Goal: Task Accomplishment & Management: Complete application form

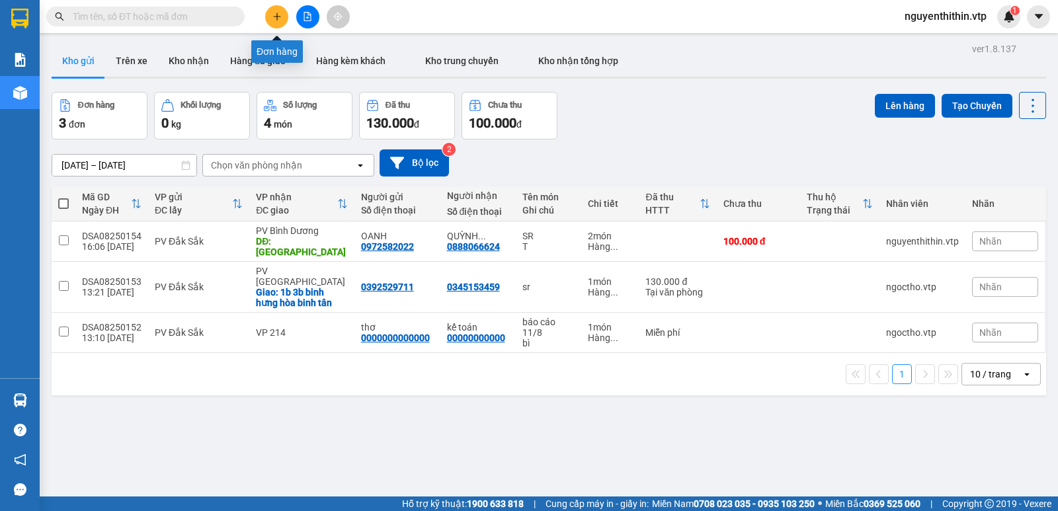
click at [279, 20] on icon "plus" at bounding box center [277, 16] width 9 height 9
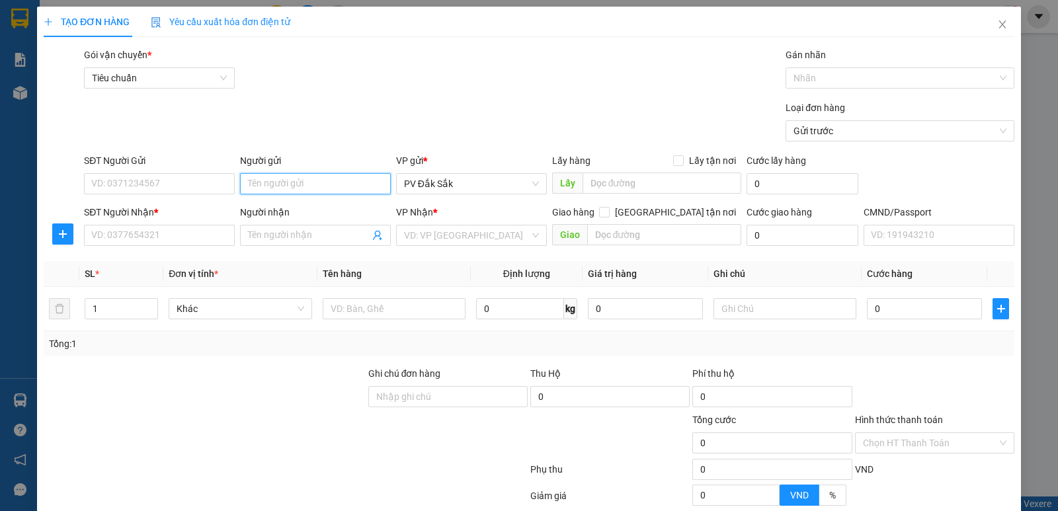
click at [254, 185] on input "Người gửi" at bounding box center [315, 183] width 151 height 21
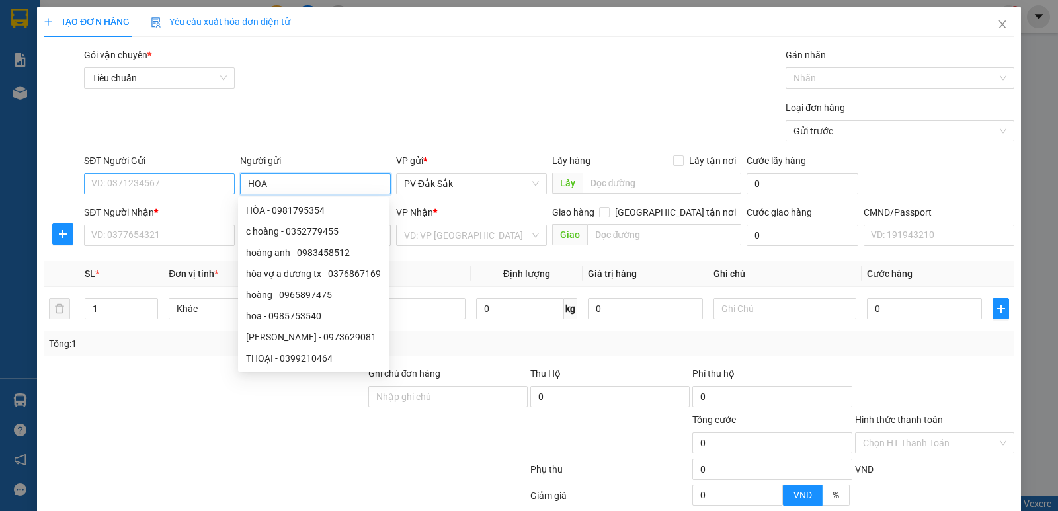
type input "HOA"
click at [91, 178] on input "SĐT Người Gửi" at bounding box center [159, 183] width 151 height 21
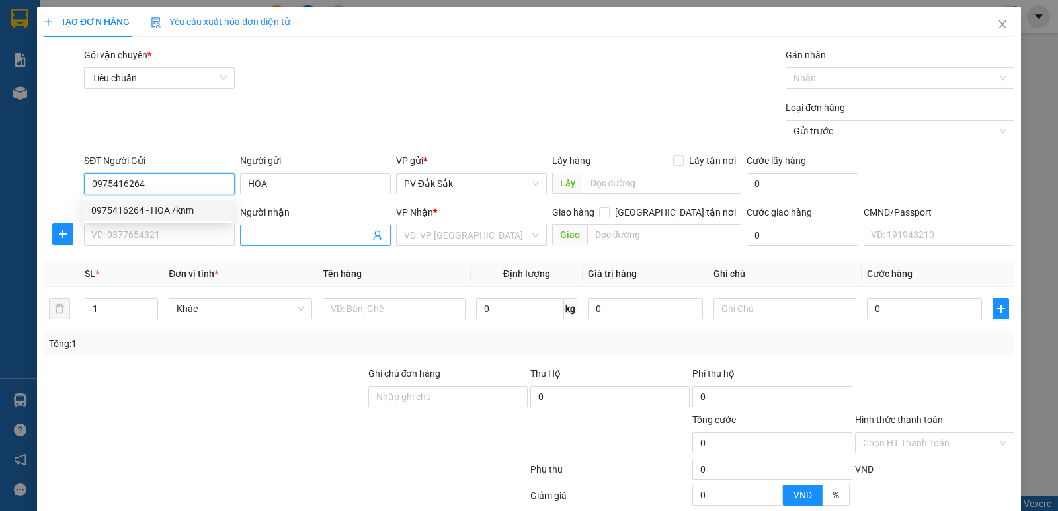
type input "0975416264"
click at [263, 232] on input "Người nhận" at bounding box center [309, 235] width 122 height 15
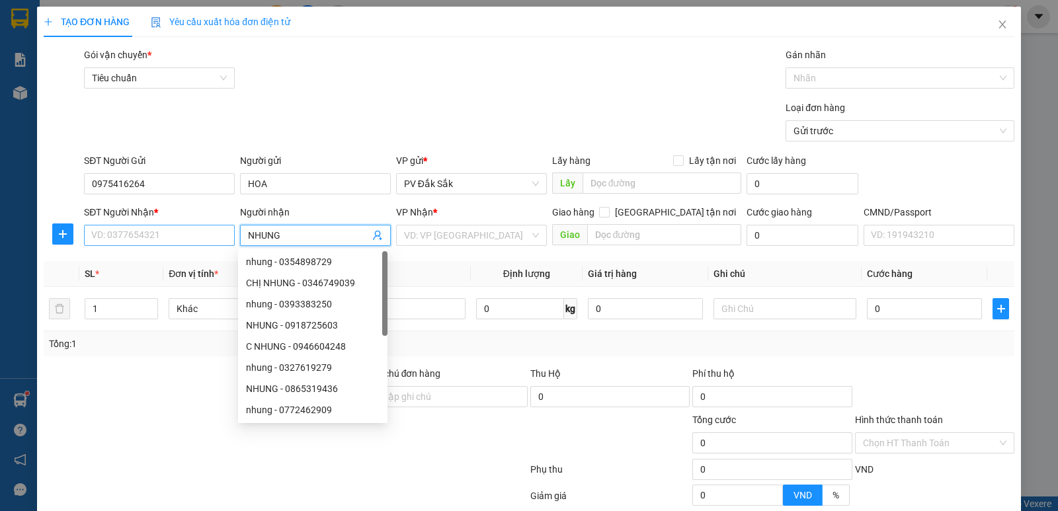
type input "NHUNG"
click at [122, 243] on input "SĐT Người Nhận *" at bounding box center [159, 235] width 151 height 21
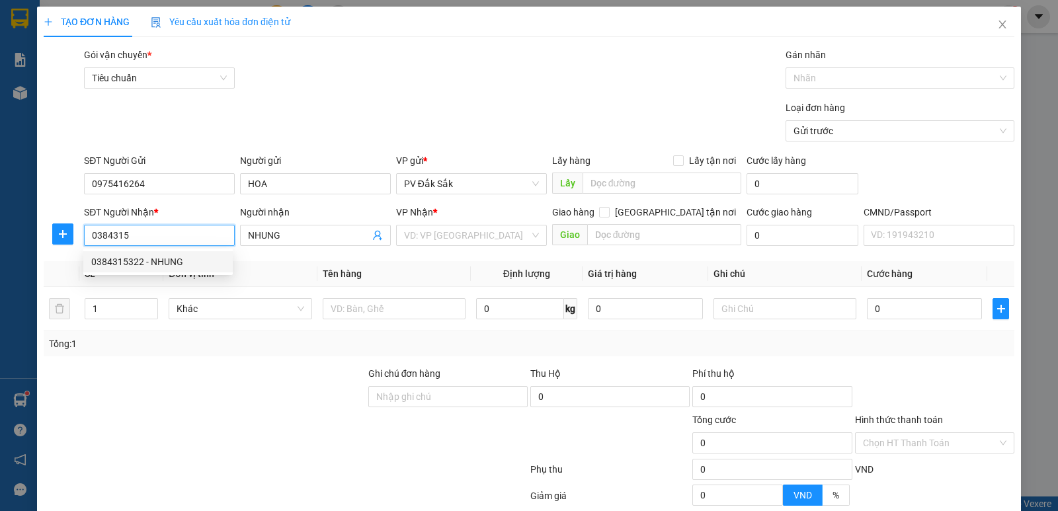
click at [133, 259] on div "0384315322 - NHUNG" at bounding box center [158, 262] width 134 height 15
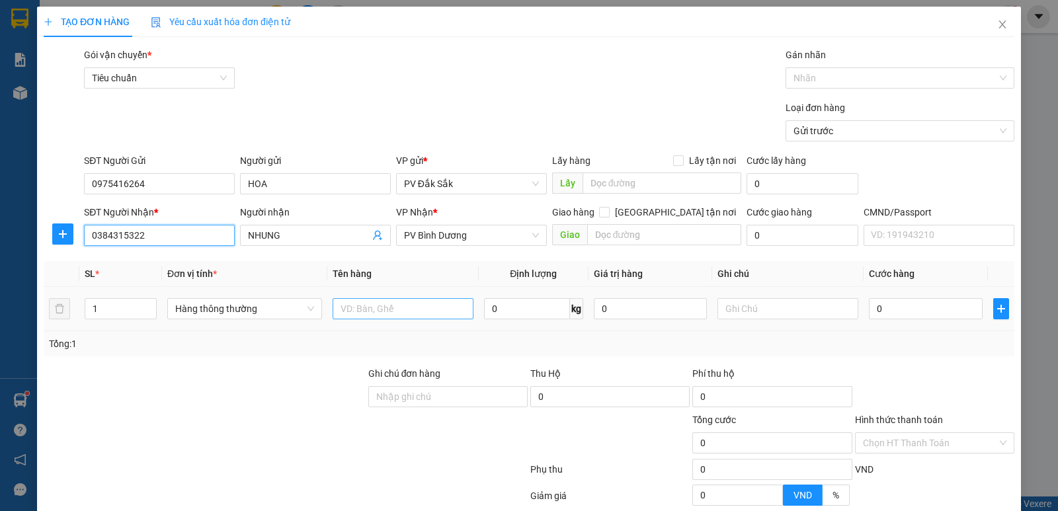
type input "0384315322"
click at [354, 305] on input "text" at bounding box center [403, 308] width 141 height 21
type input "BƠ ỐI"
click at [735, 316] on input "text" at bounding box center [788, 308] width 141 height 21
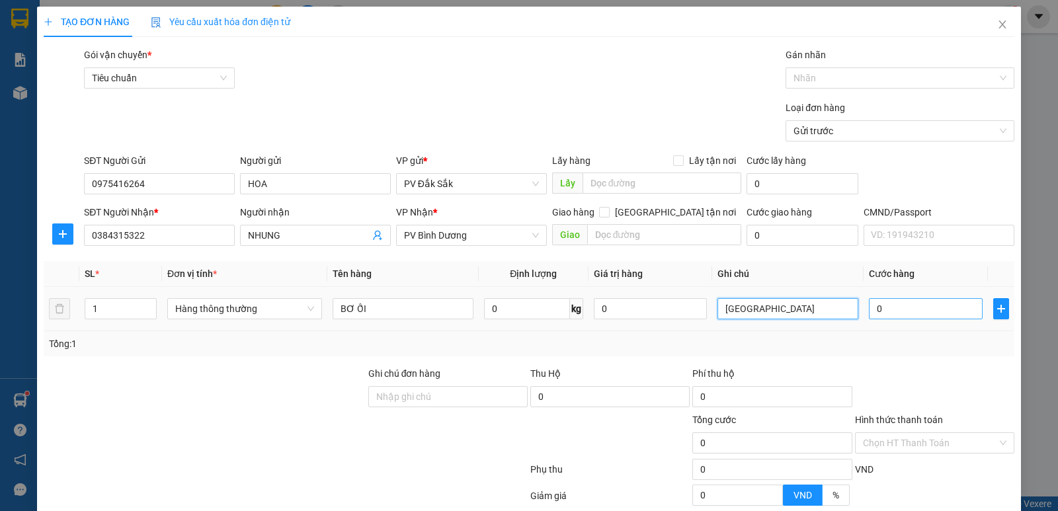
type input "[GEOGRAPHIC_DATA]"
click at [878, 308] on input "0" at bounding box center [925, 308] width 113 height 21
type input "7"
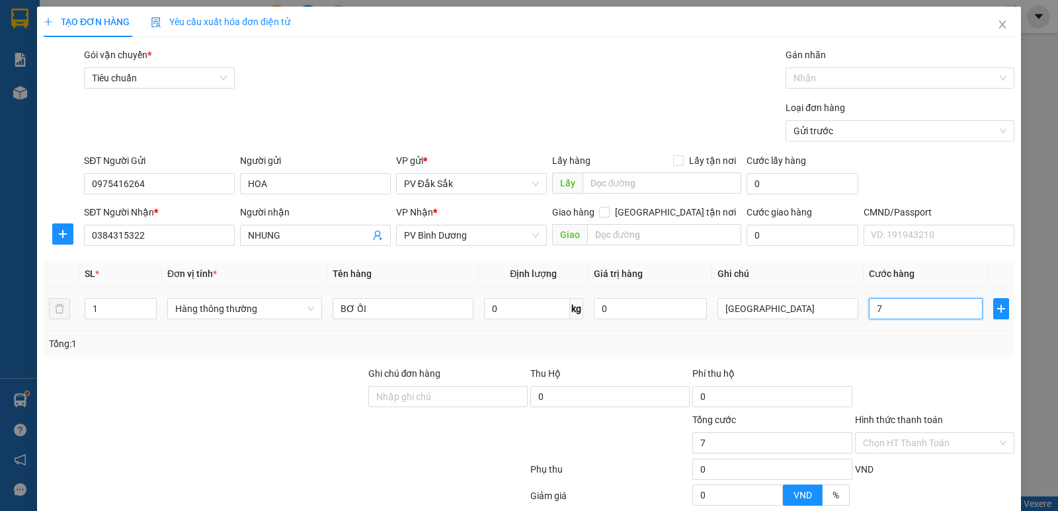
type input "70"
type input "700"
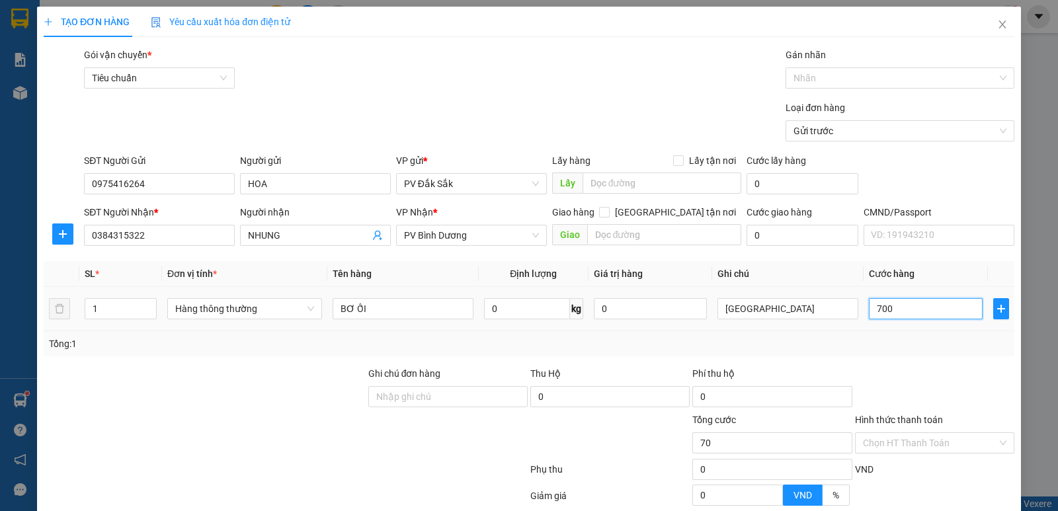
type input "700"
type input "7.000"
type input "70.000"
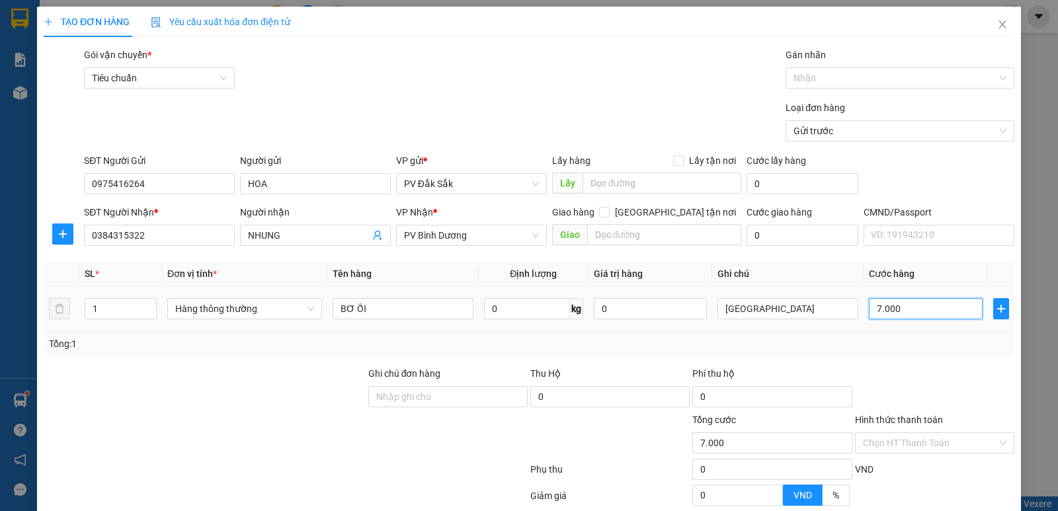
type input "70.000"
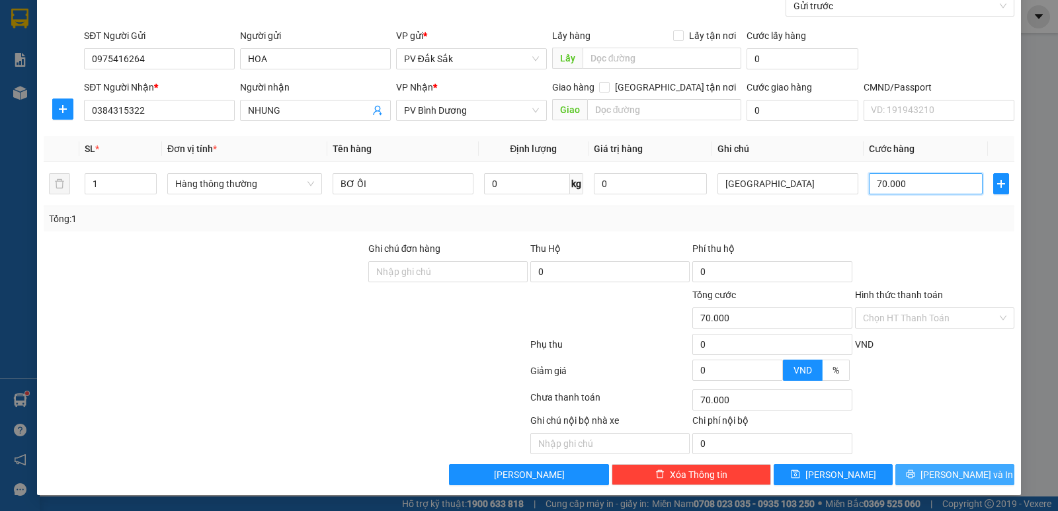
type input "70.000"
click at [948, 476] on span "[PERSON_NAME] và In" at bounding box center [967, 475] width 93 height 15
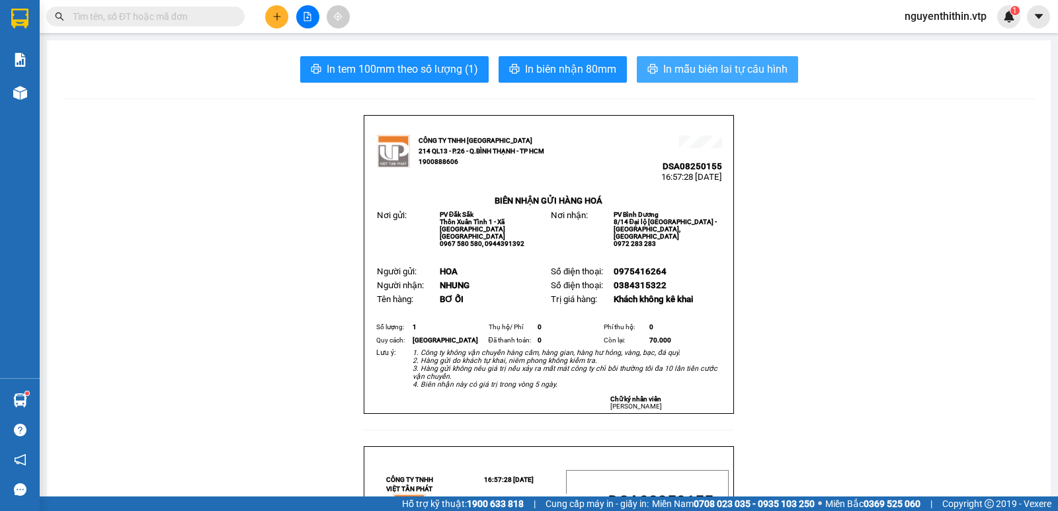
click at [709, 71] on span "In mẫu biên lai tự cấu hình" at bounding box center [725, 69] width 124 height 17
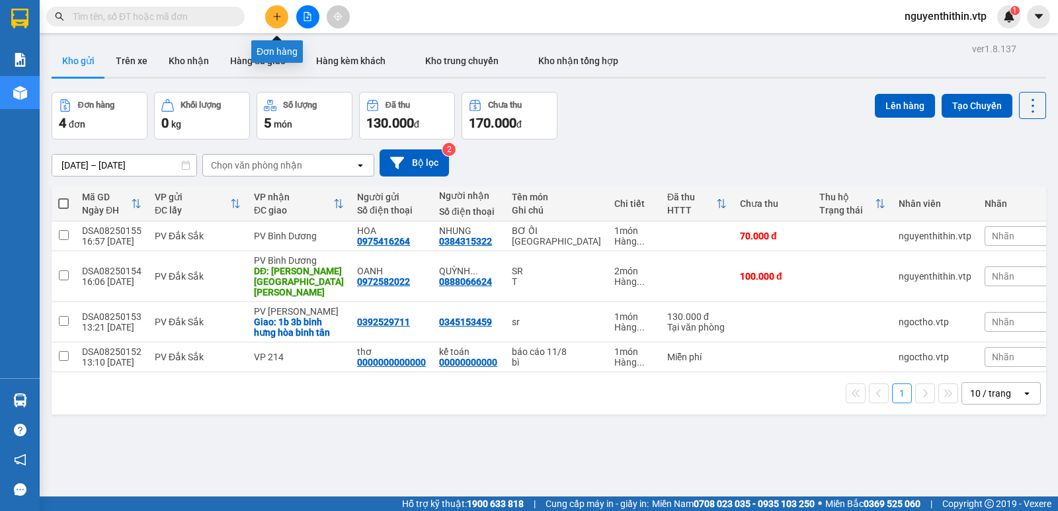
click at [280, 21] on button at bounding box center [276, 16] width 23 height 23
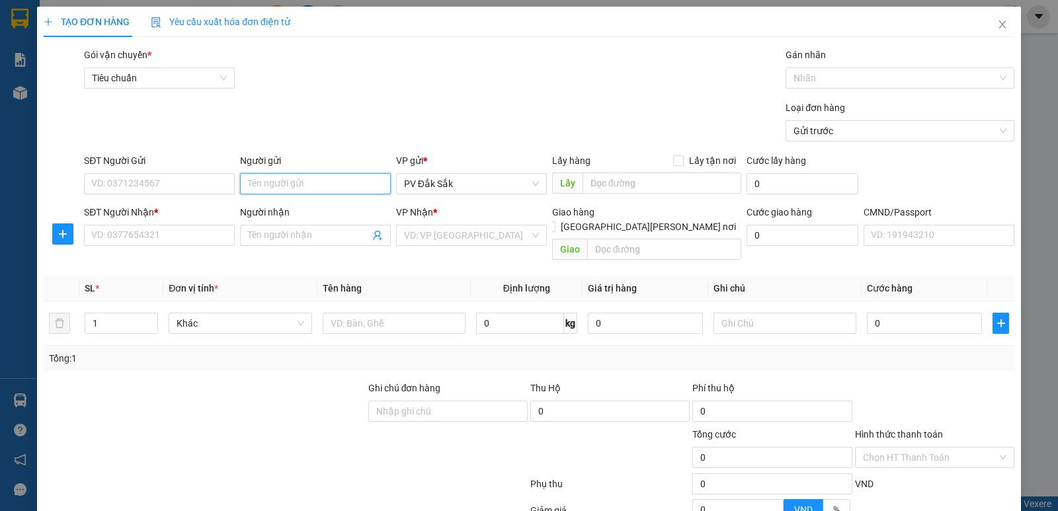
click at [241, 185] on input "Người gửi" at bounding box center [315, 183] width 151 height 21
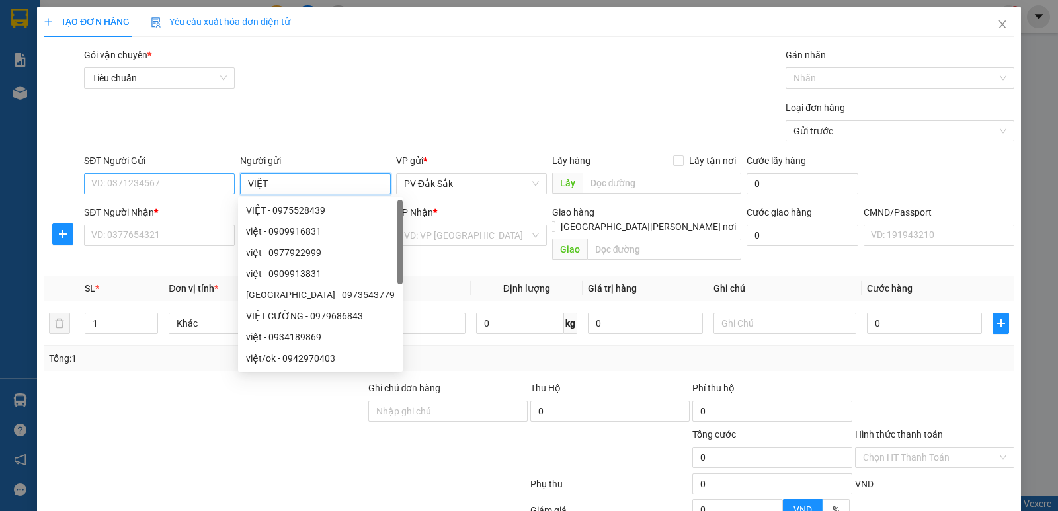
type input "VIỆT"
click at [115, 189] on input "SĐT Người Gửi" at bounding box center [159, 183] width 151 height 21
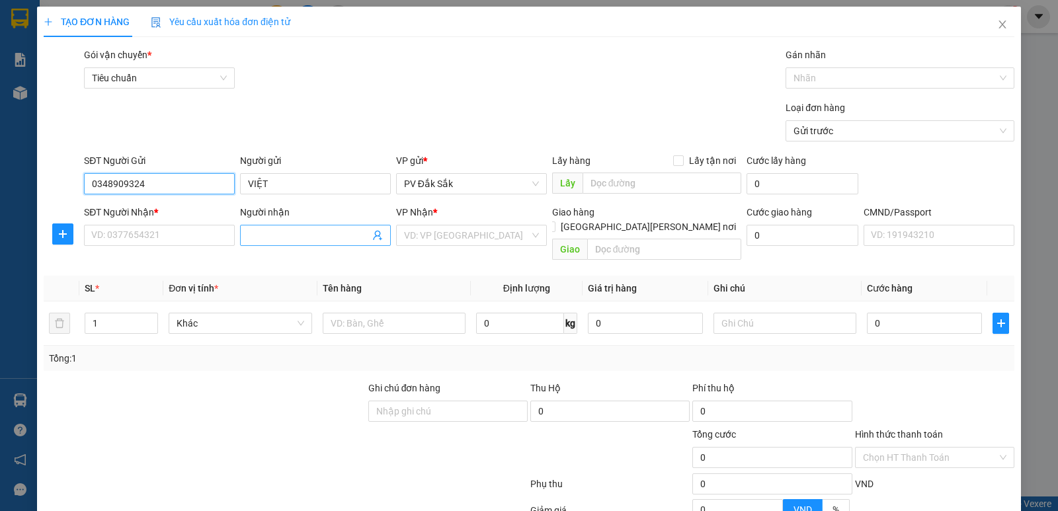
type input "0348909324"
click at [253, 232] on input "Người nhận" at bounding box center [309, 235] width 122 height 15
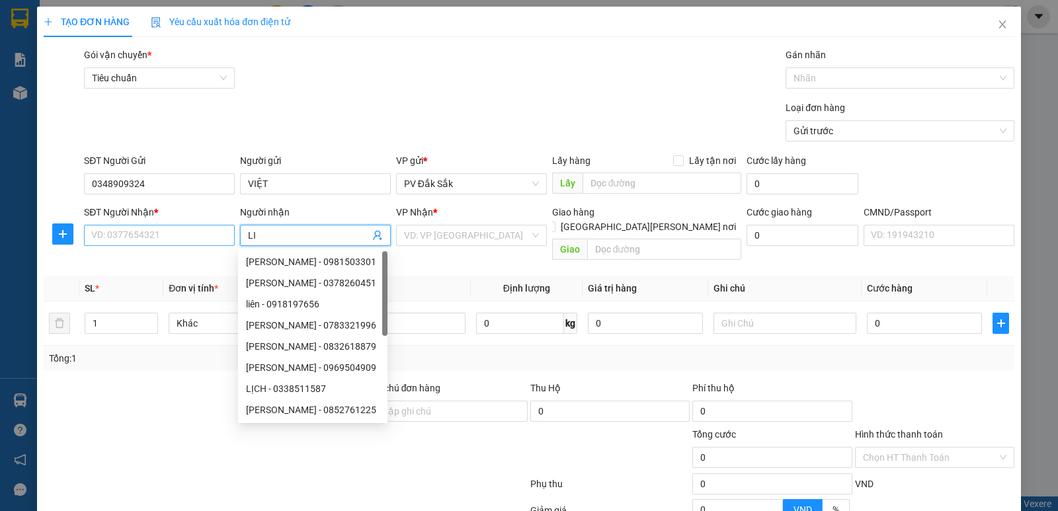
type input "LI"
click at [120, 232] on input "SĐT Người Nhận *" at bounding box center [159, 235] width 151 height 21
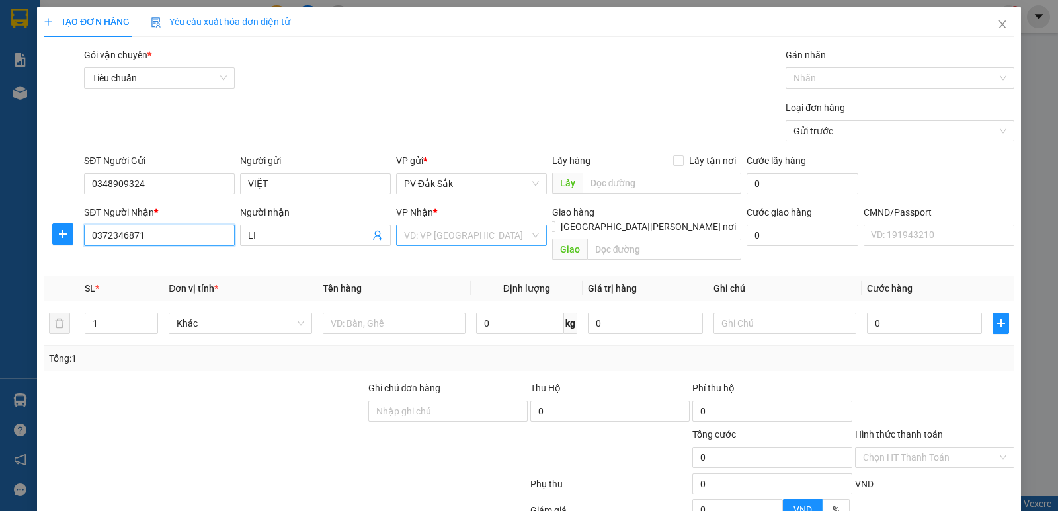
type input "0372346871"
click at [423, 236] on input "search" at bounding box center [467, 236] width 126 height 20
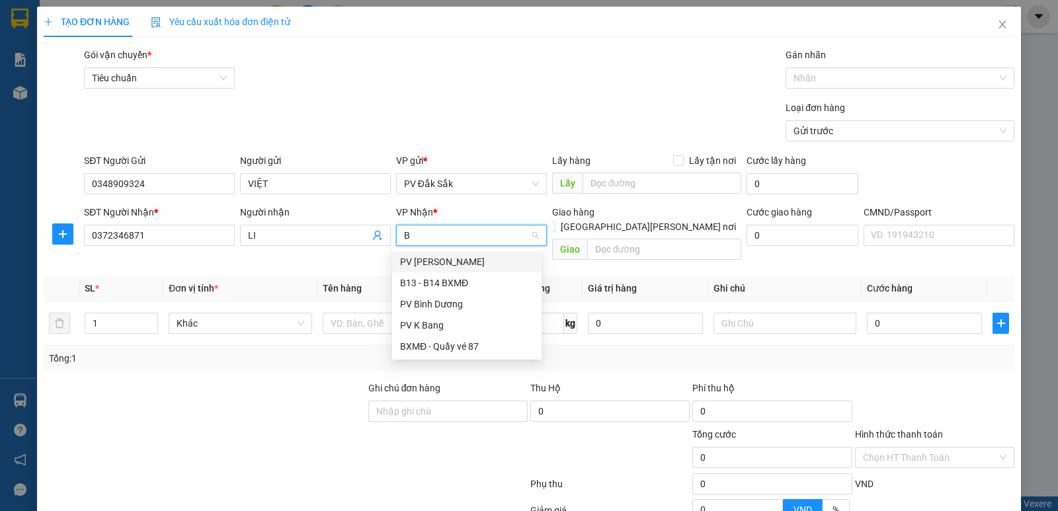
type input "BD"
click at [438, 257] on div "PV Bình Dương" at bounding box center [467, 262] width 134 height 15
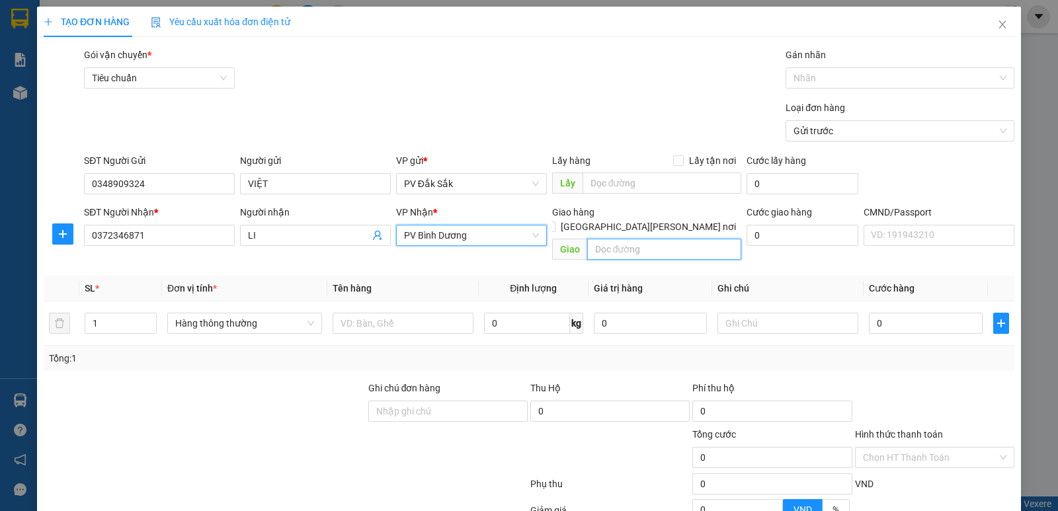
click at [601, 239] on input "text" at bounding box center [664, 249] width 155 height 21
type input "CỐNG XANH"
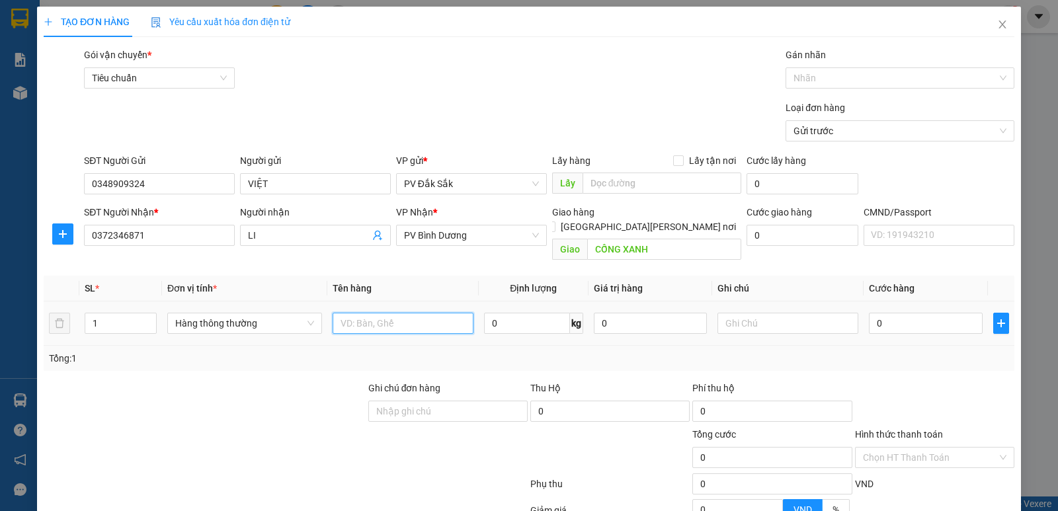
click at [343, 313] on input "text" at bounding box center [403, 323] width 141 height 21
type input "SR"
click at [743, 313] on input "text" at bounding box center [788, 323] width 141 height 21
type input "T"
click at [880, 313] on input "0" at bounding box center [925, 323] width 113 height 21
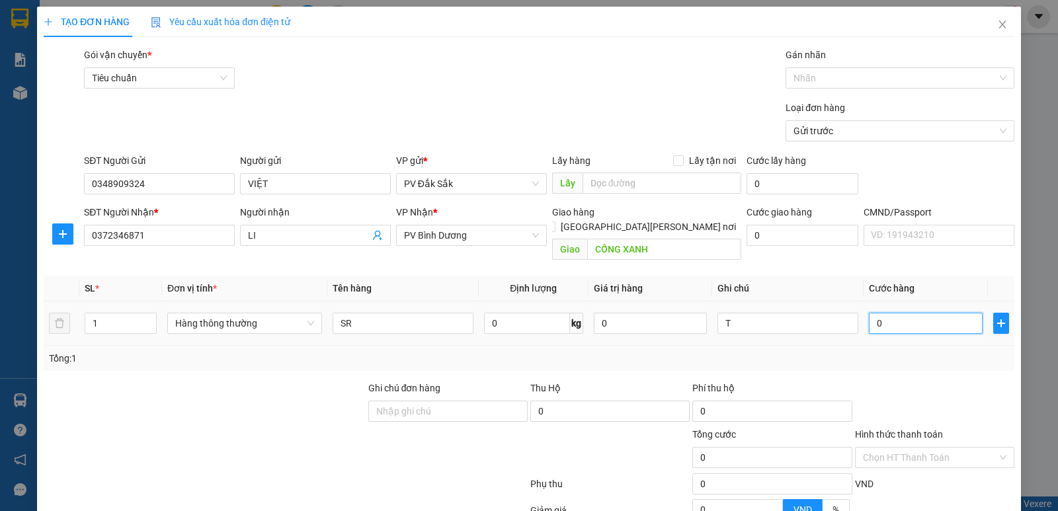
type input "6"
type input "60"
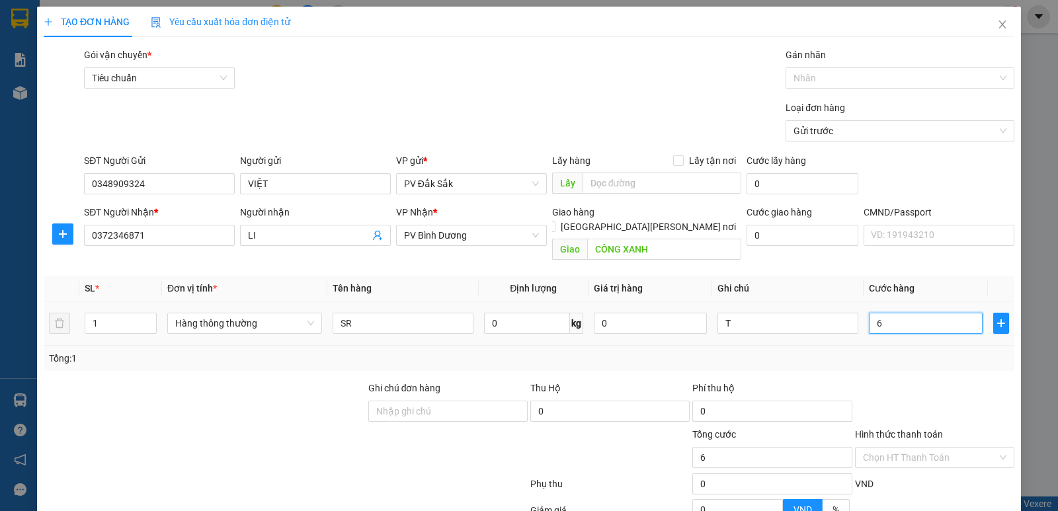
type input "60"
type input "600"
type input "6.000"
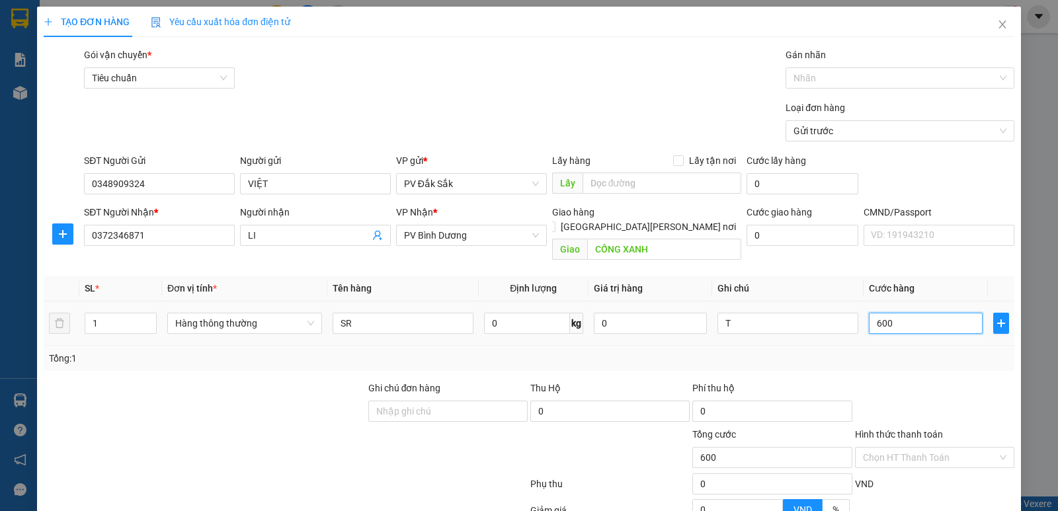
type input "6.000"
type input "60.000"
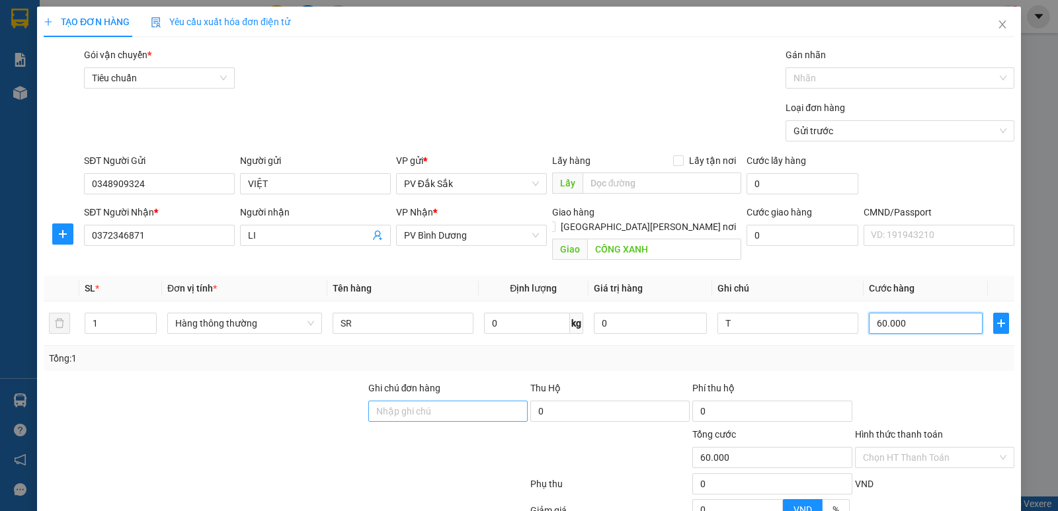
type input "60.000"
click at [371, 401] on input "Ghi chú đơn hàng" at bounding box center [447, 411] width 159 height 21
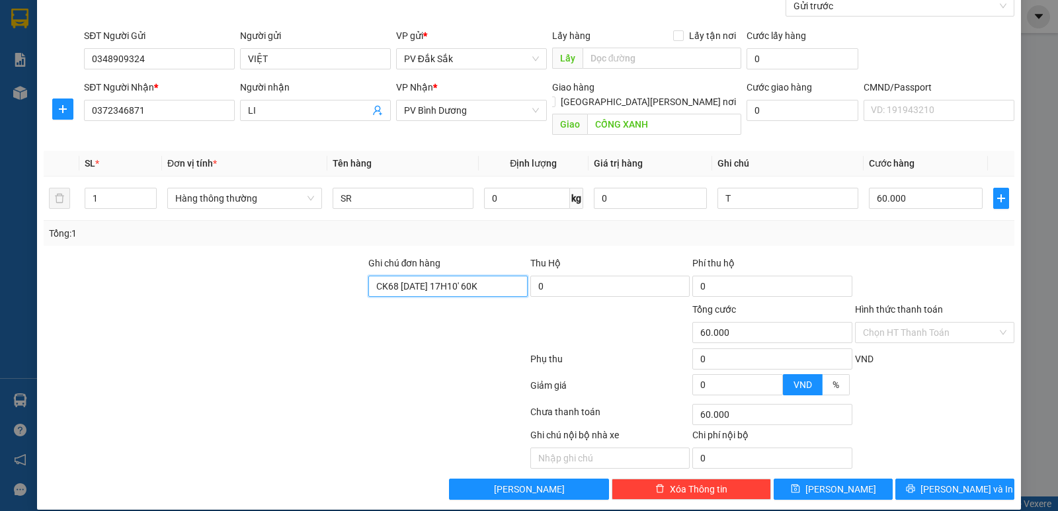
type input "CK68 11/8 /2025 17H10' 60K"
click at [886, 304] on label "Hình thức thanh toán" at bounding box center [899, 309] width 88 height 11
click at [886, 323] on input "Hình thức thanh toán" at bounding box center [930, 333] width 134 height 20
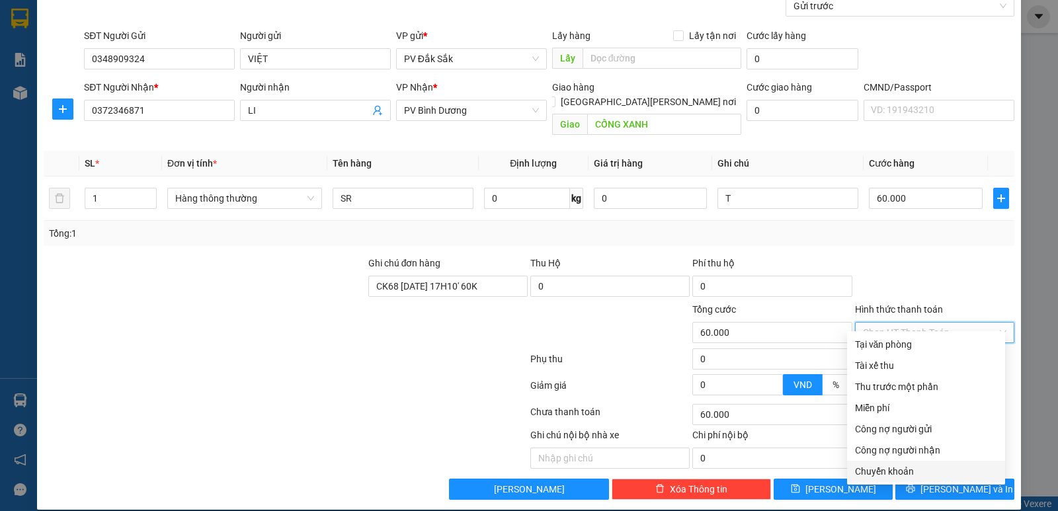
click at [895, 471] on div "Chuyển khoản" at bounding box center [926, 471] width 142 height 15
type input "0"
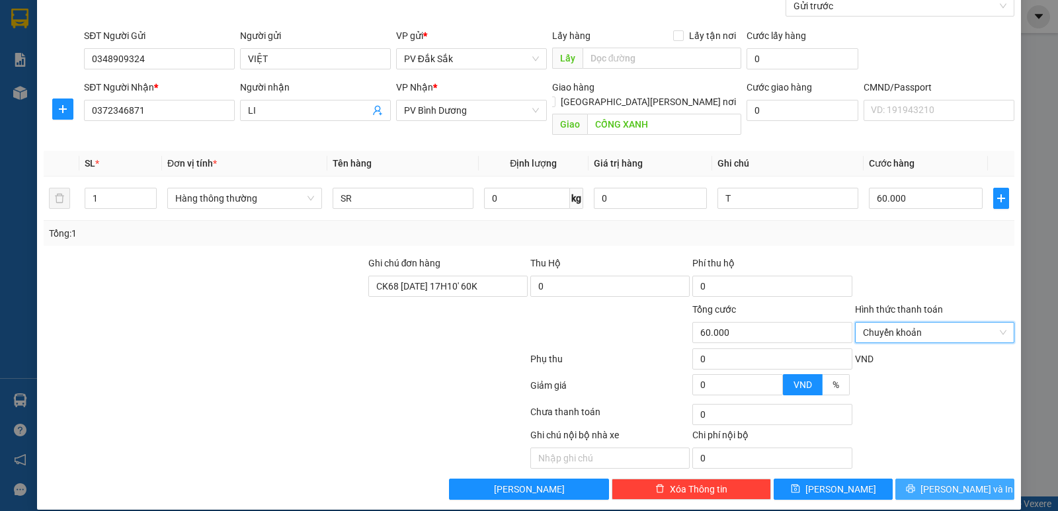
click at [971, 482] on span "[PERSON_NAME] và In" at bounding box center [967, 489] width 93 height 15
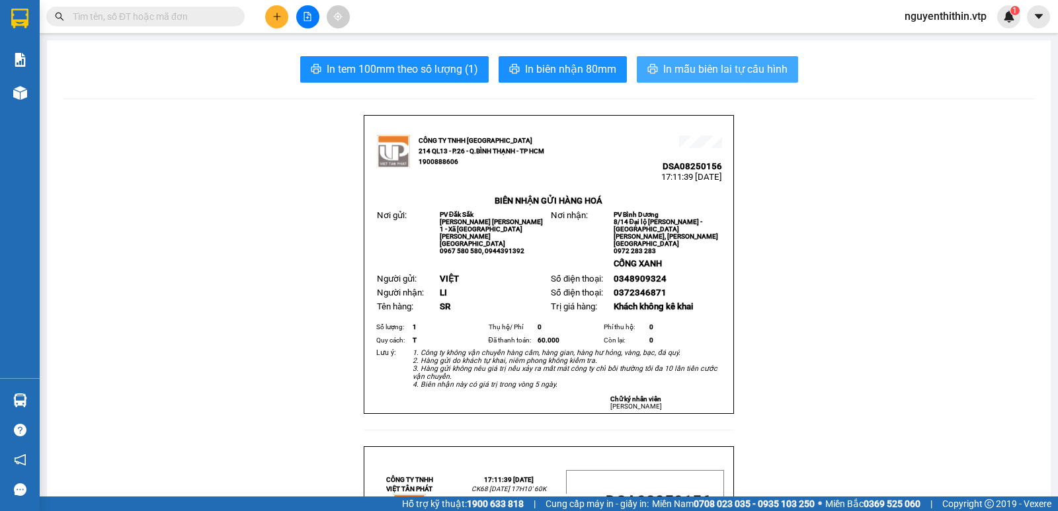
click at [732, 65] on span "In mẫu biên lai tự cấu hình" at bounding box center [725, 69] width 124 height 17
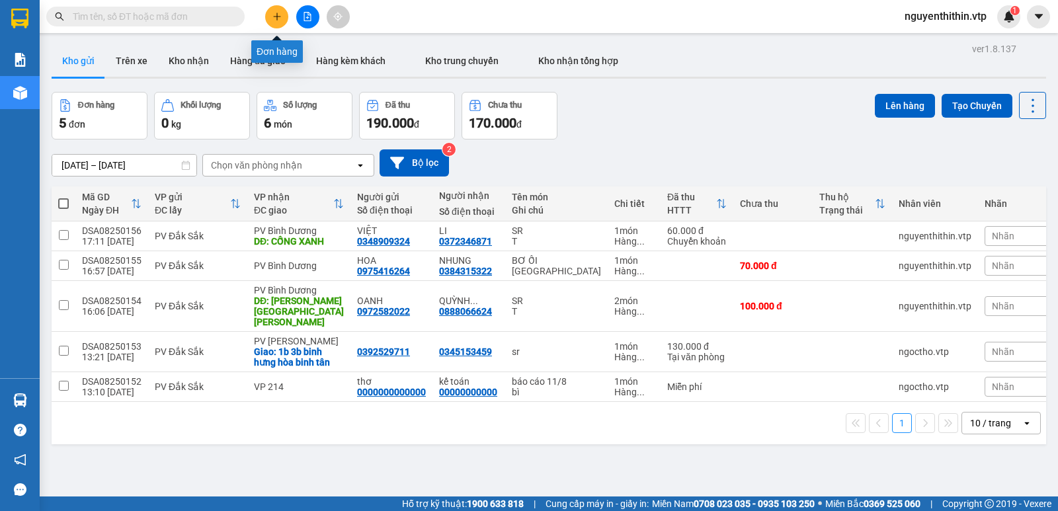
click at [280, 18] on icon "plus" at bounding box center [277, 16] width 9 height 9
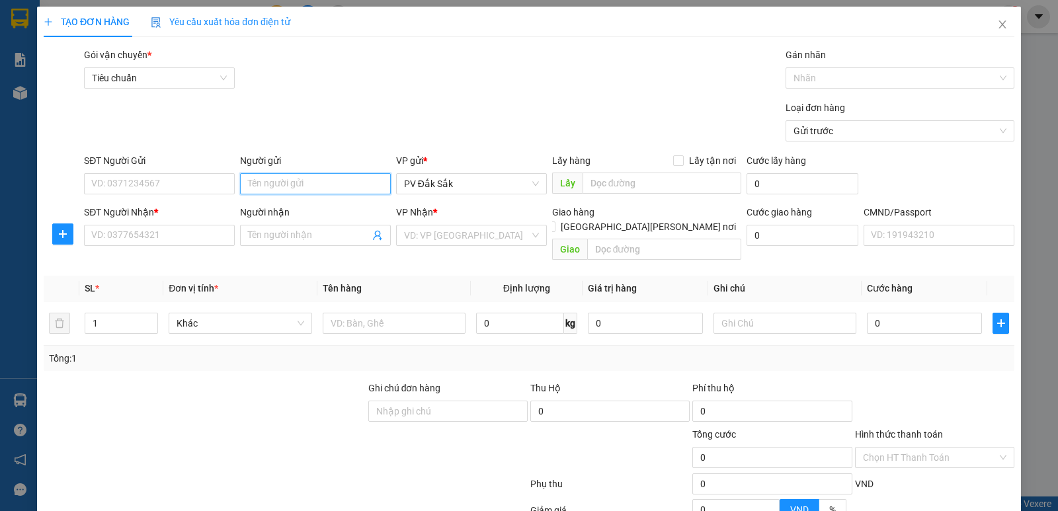
click at [251, 183] on input "Người gửi" at bounding box center [315, 183] width 151 height 21
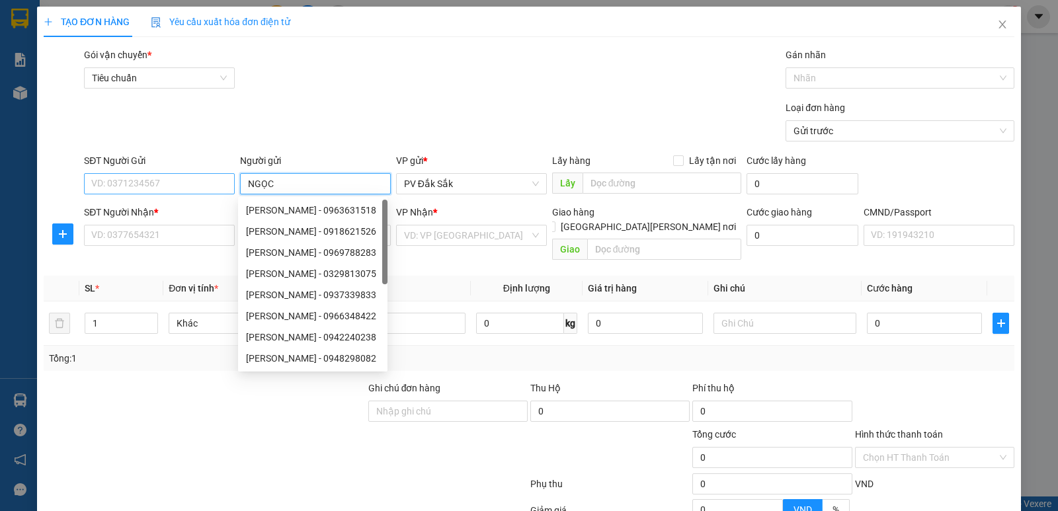
type input "NGỌC"
click at [108, 183] on input "SĐT Người Gửi" at bounding box center [159, 183] width 151 height 21
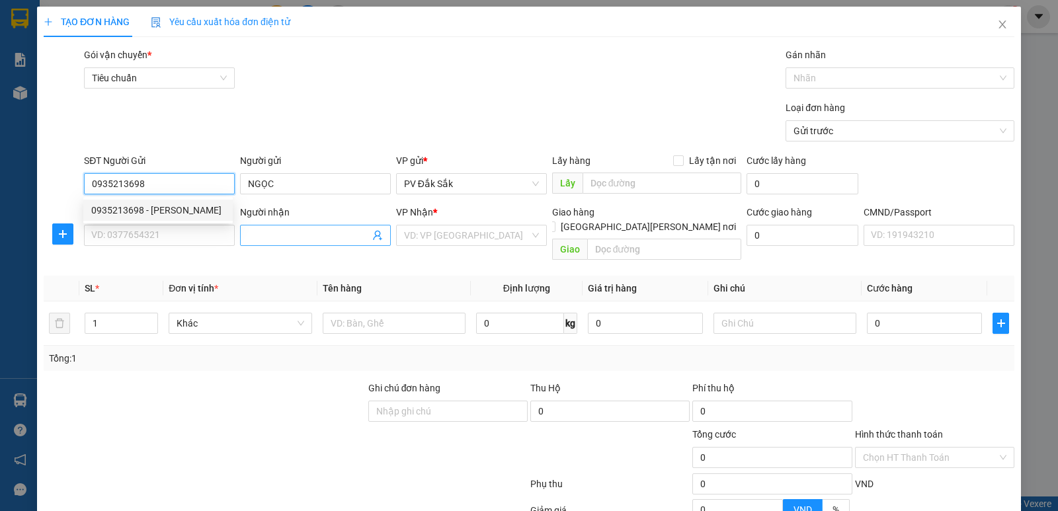
type input "0935213698"
click at [258, 236] on input "Người nhận" at bounding box center [309, 235] width 122 height 15
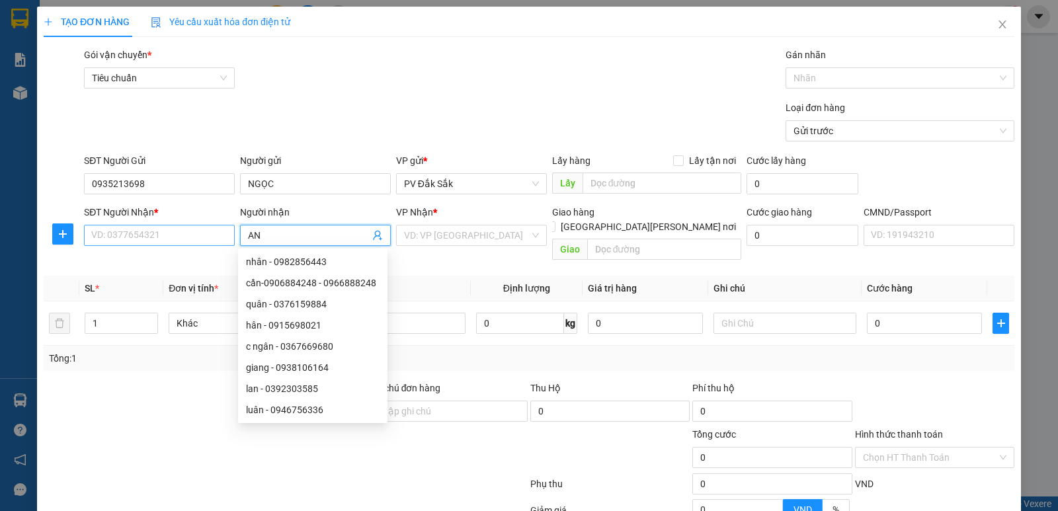
type input "AN"
click at [107, 240] on input "SĐT Người Nhận *" at bounding box center [159, 235] width 151 height 21
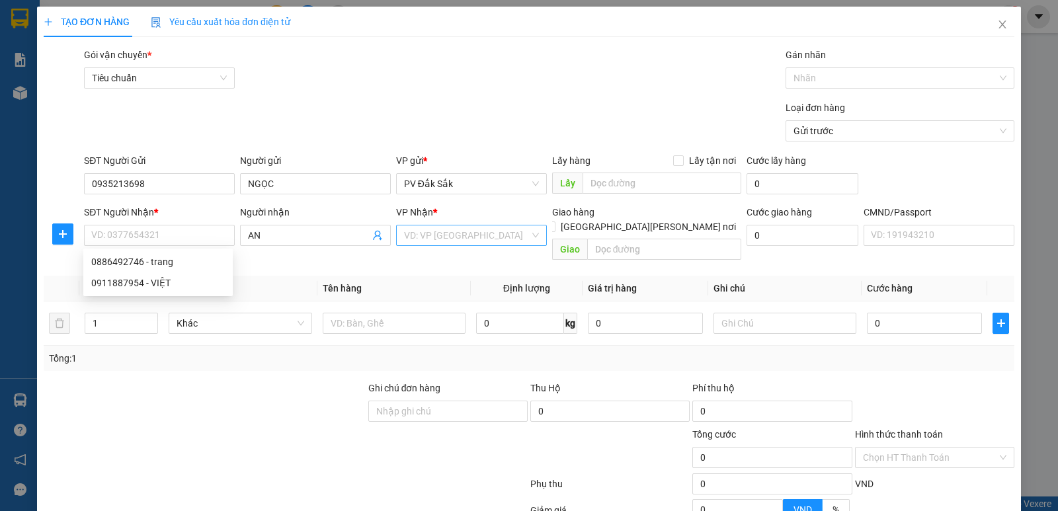
click at [408, 241] on input "search" at bounding box center [467, 236] width 126 height 20
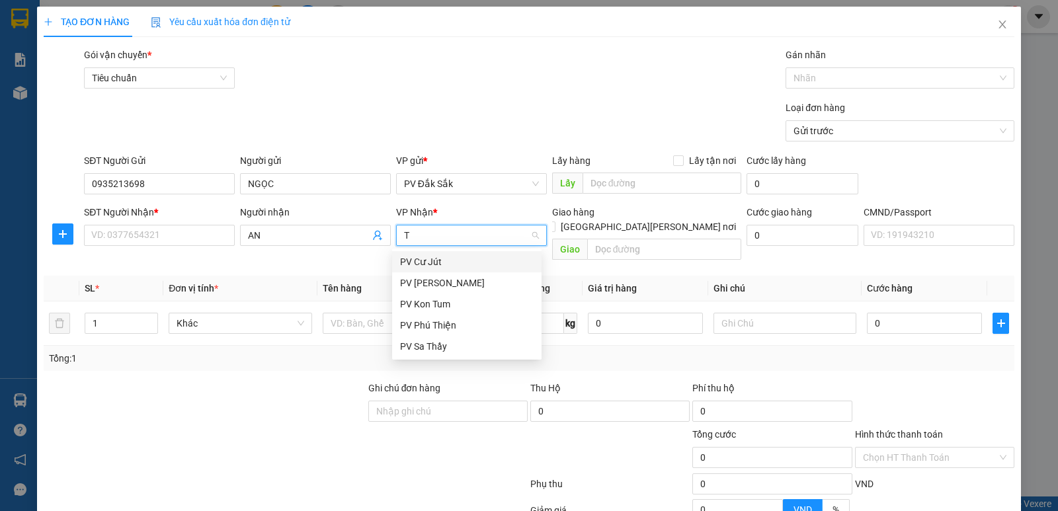
type input "TB"
click at [422, 263] on div "PV [GEOGRAPHIC_DATA]" at bounding box center [467, 262] width 134 height 15
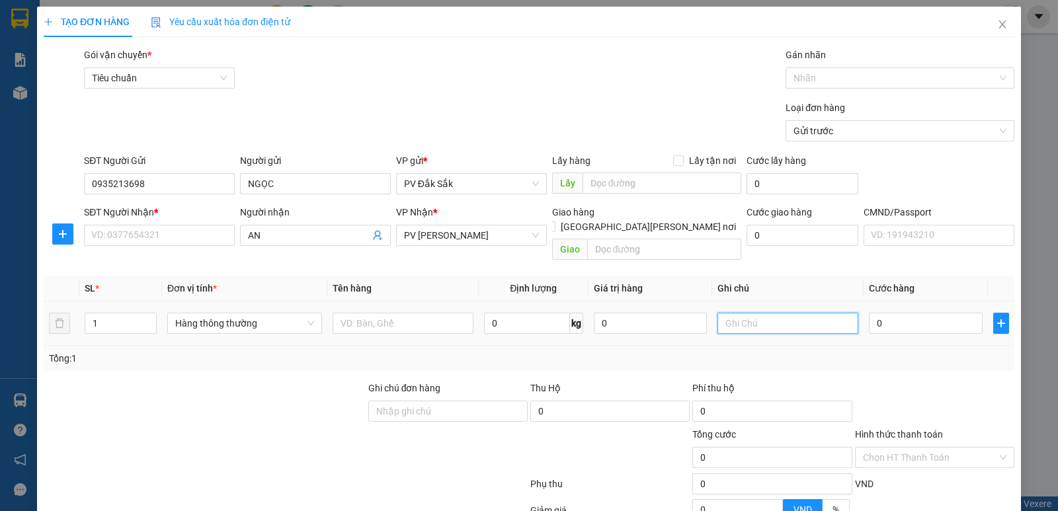
click at [728, 313] on input "text" at bounding box center [788, 323] width 141 height 21
type input "[GEOGRAPHIC_DATA]"
click at [258, 234] on input "AN" at bounding box center [309, 235] width 122 height 15
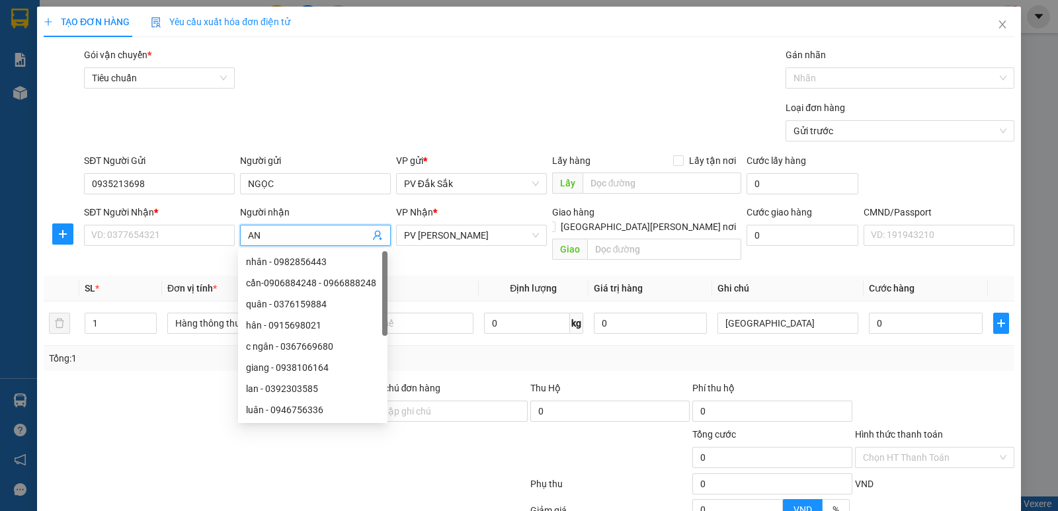
type input "A"
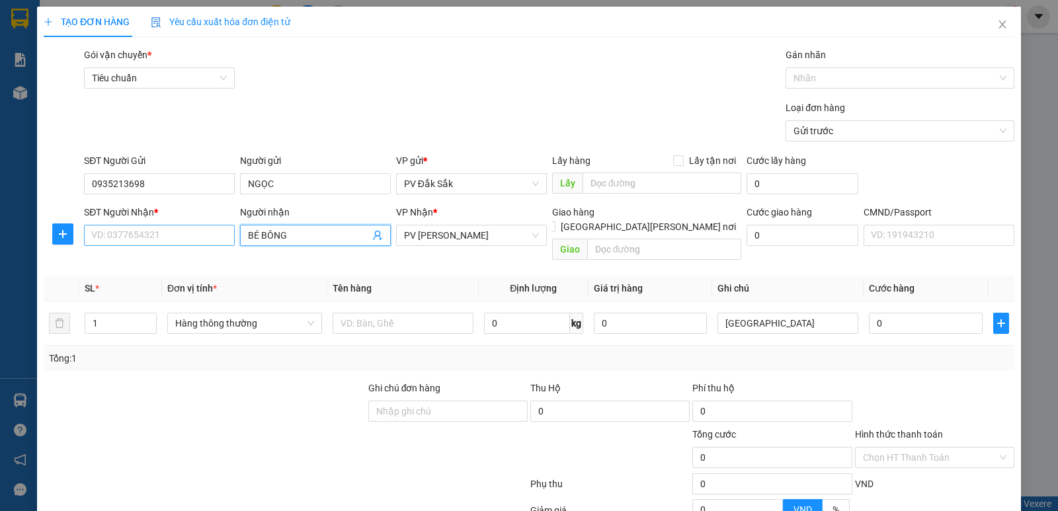
type input "BÉ BÔNG"
click at [117, 238] on input "SĐT Người Nhận *" at bounding box center [159, 235] width 151 height 21
type input "0938254268"
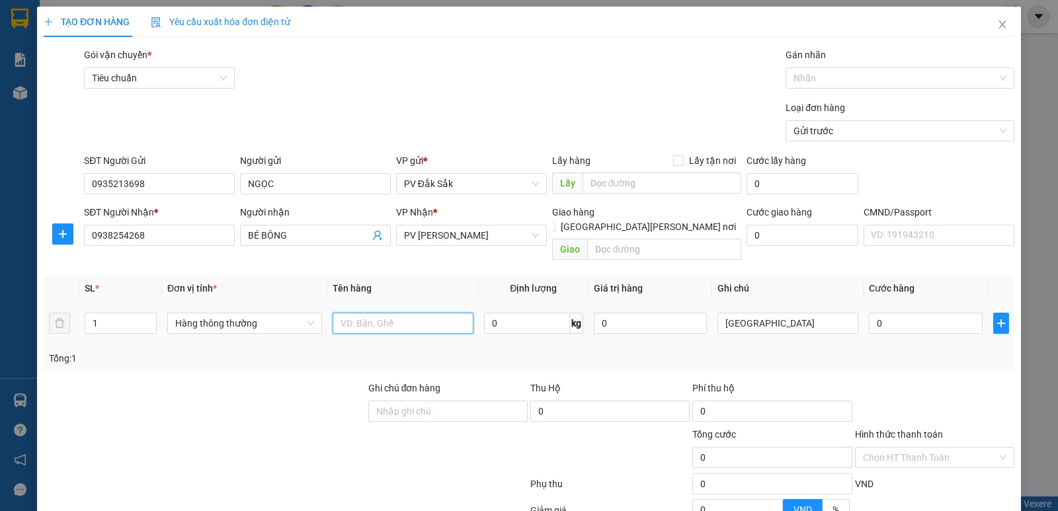
click at [339, 313] on input "text" at bounding box center [403, 323] width 141 height 21
type input "SR"
click at [871, 313] on input "0" at bounding box center [925, 323] width 113 height 21
type input "6"
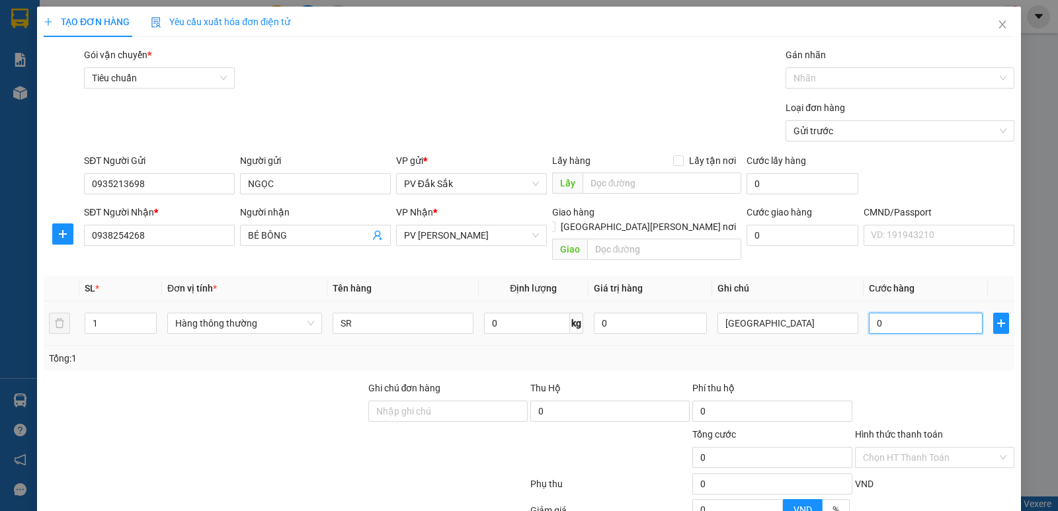
type input "6"
type input "60"
type input "600"
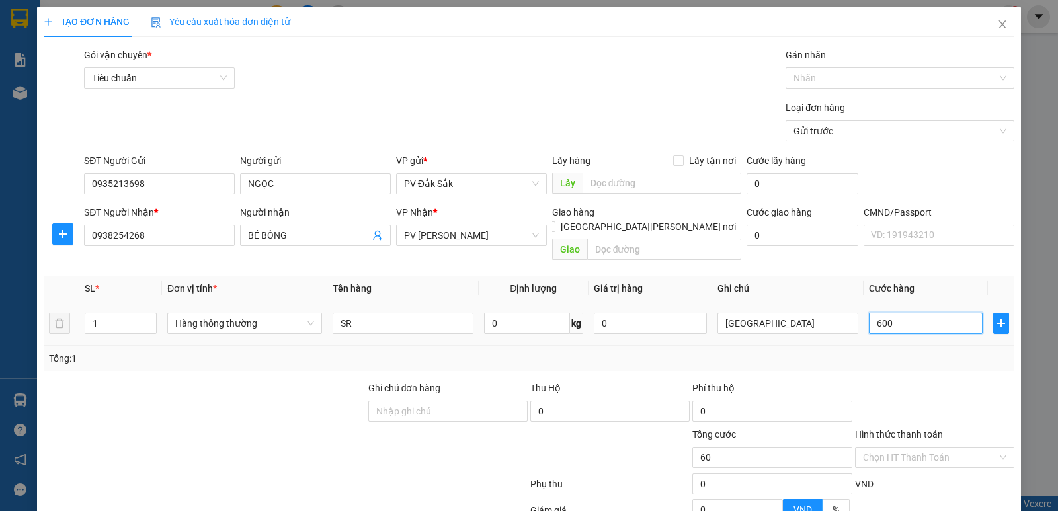
type input "600"
type input "6.000"
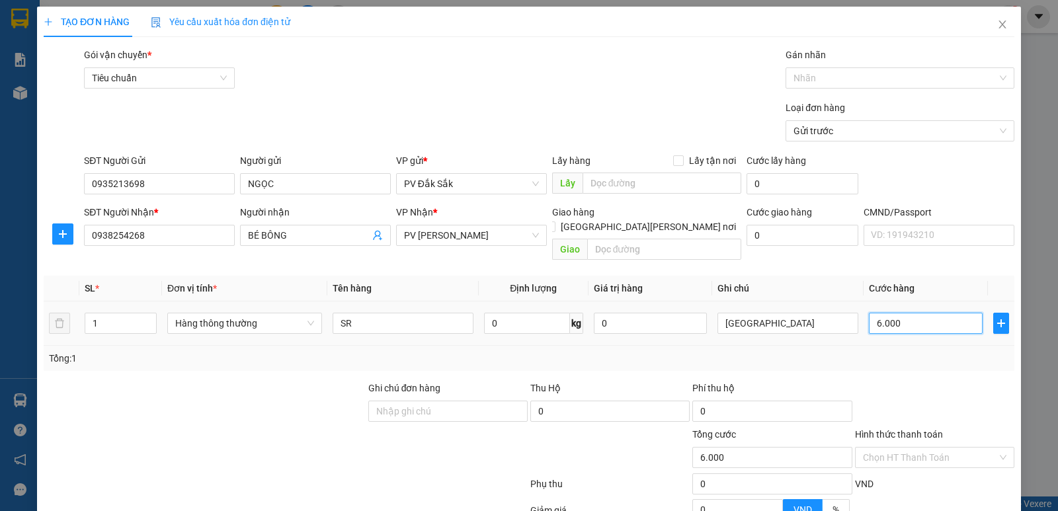
type input "60.000"
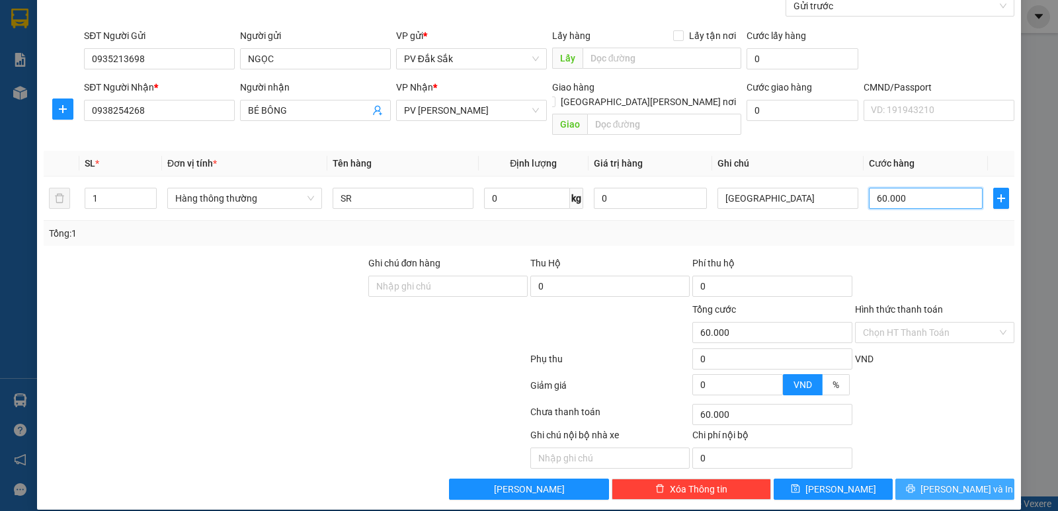
type input "60.000"
click at [949, 482] on span "[PERSON_NAME] và In" at bounding box center [967, 489] width 93 height 15
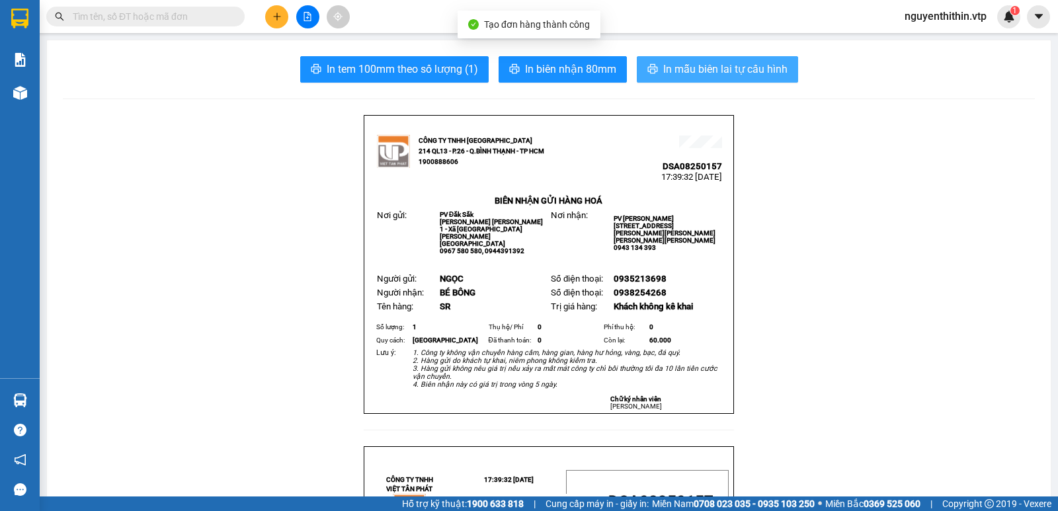
click at [718, 66] on span "In mẫu biên lai tự cấu hình" at bounding box center [725, 69] width 124 height 17
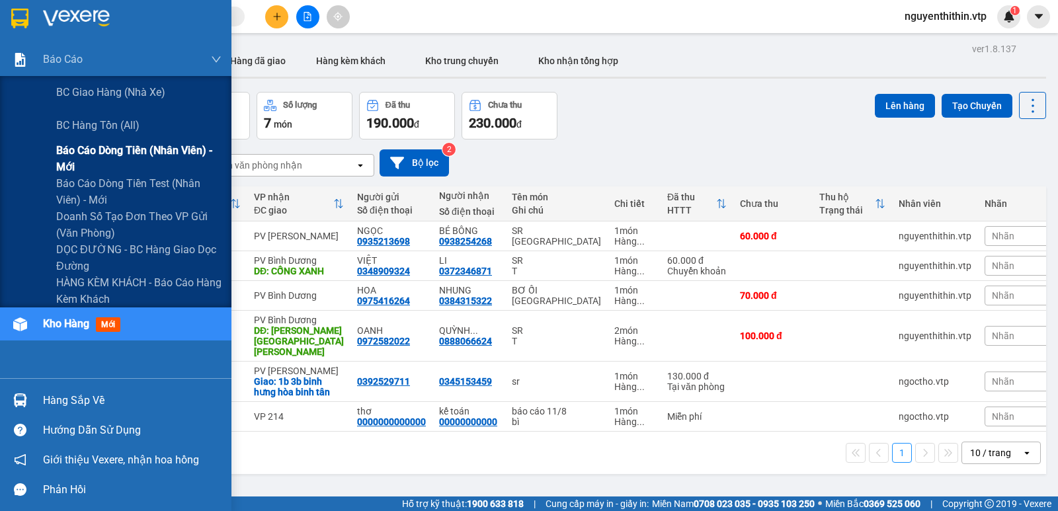
click at [121, 148] on span "Báo cáo dòng tiền (nhân viên) - mới" at bounding box center [138, 158] width 165 height 33
